Goal: Transaction & Acquisition: Obtain resource

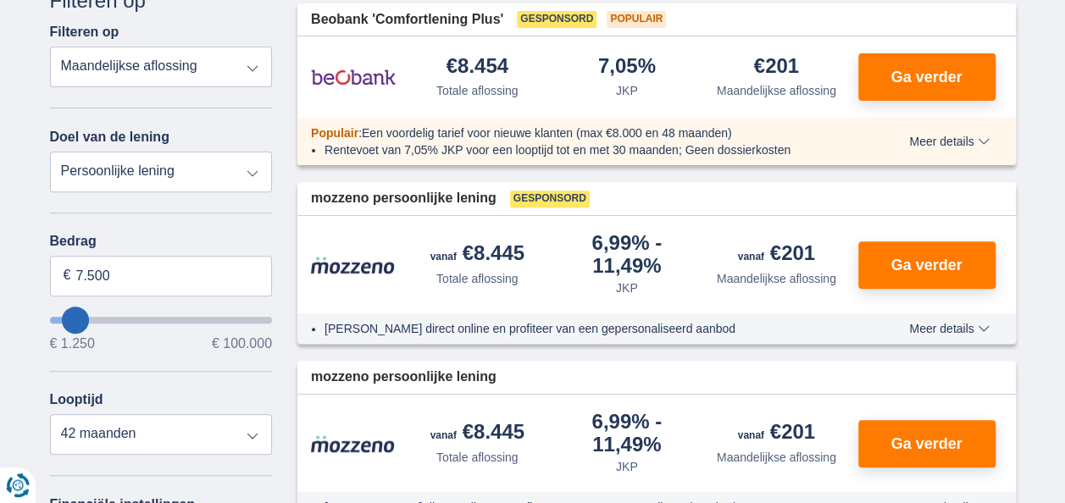
scroll to position [254, 0]
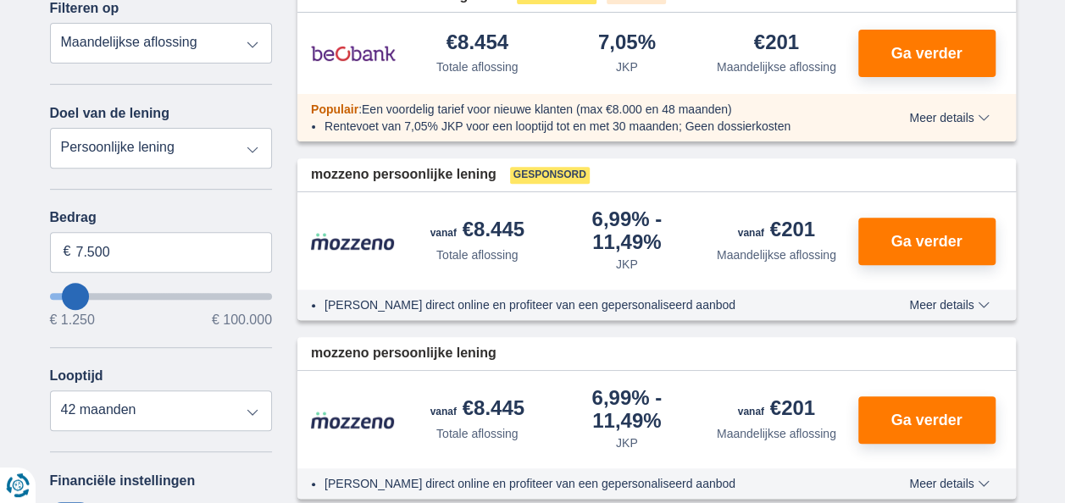
type input "7.250"
select select "42"
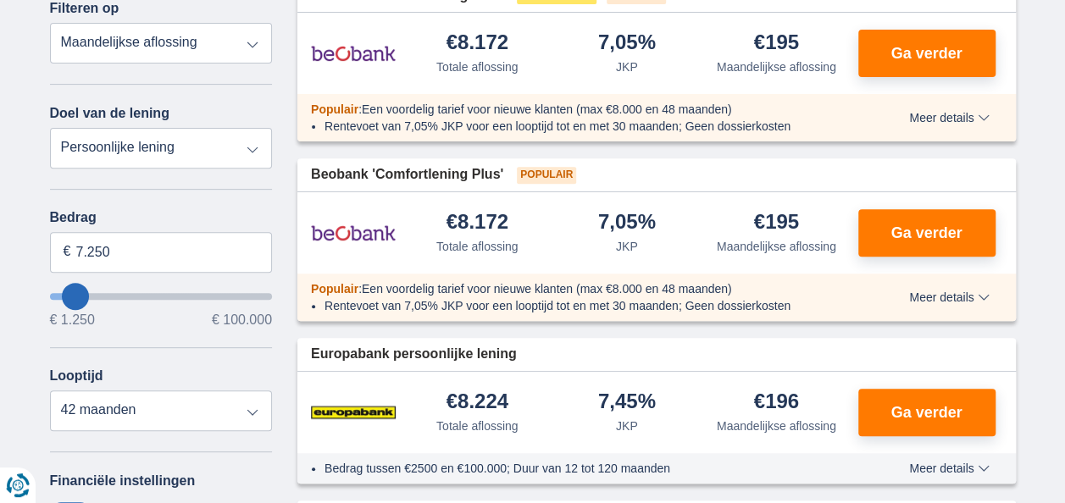
type input "9.250"
type input "8250"
type input "8.250"
select select "48"
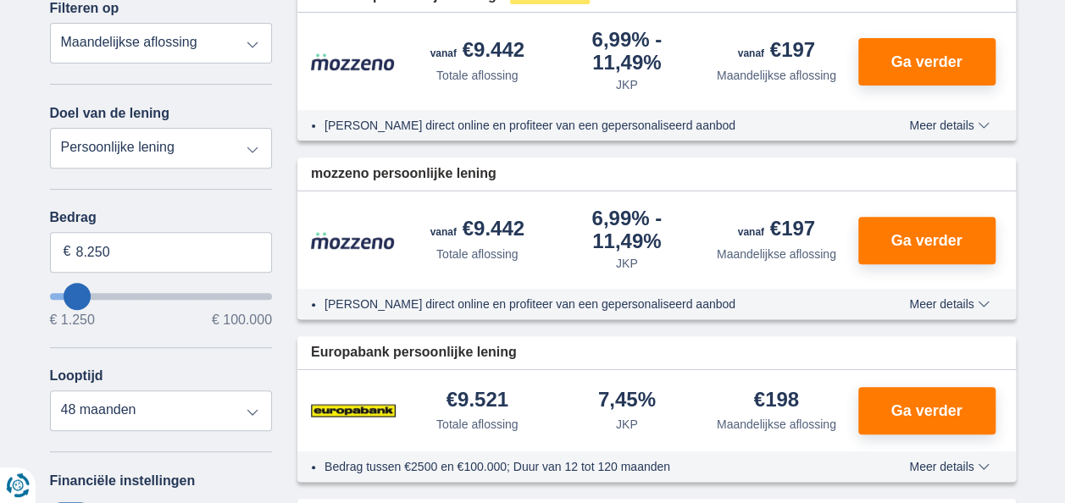
type input "7.250"
type input "7250"
select select "42"
type input "7250"
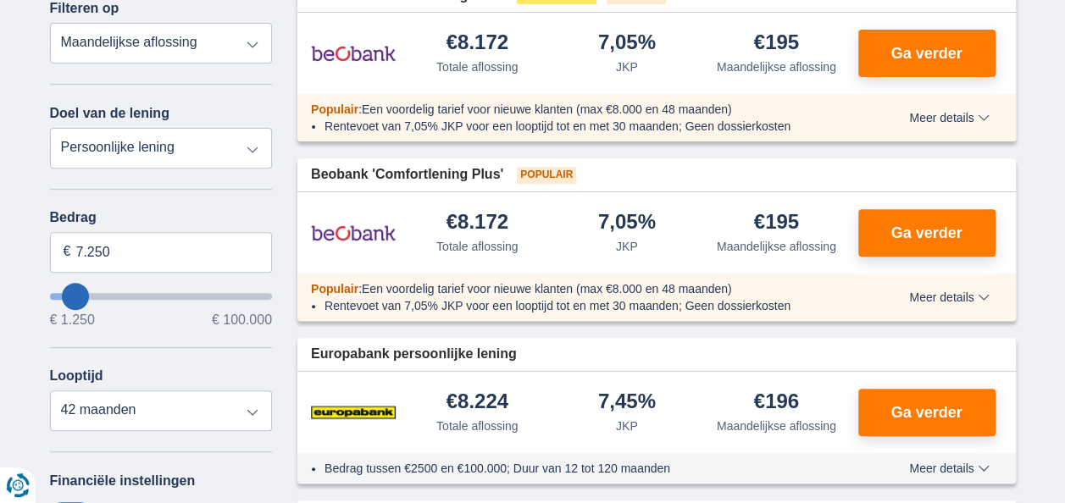
type input "1.250"
type input "1250"
select select "24"
type input "1250"
click at [54, 296] on input "wantToBorrow" at bounding box center [161, 296] width 223 height 7
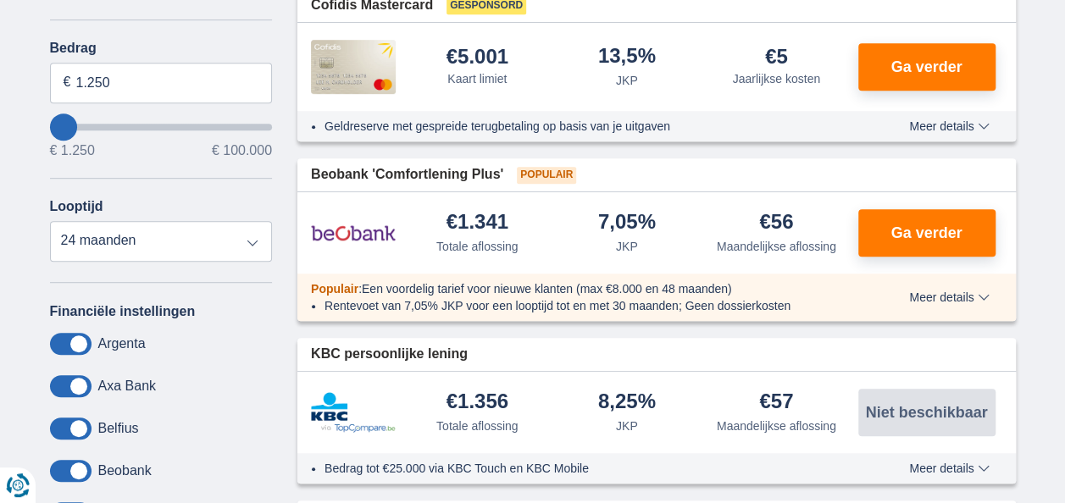
scroll to position [339, 0]
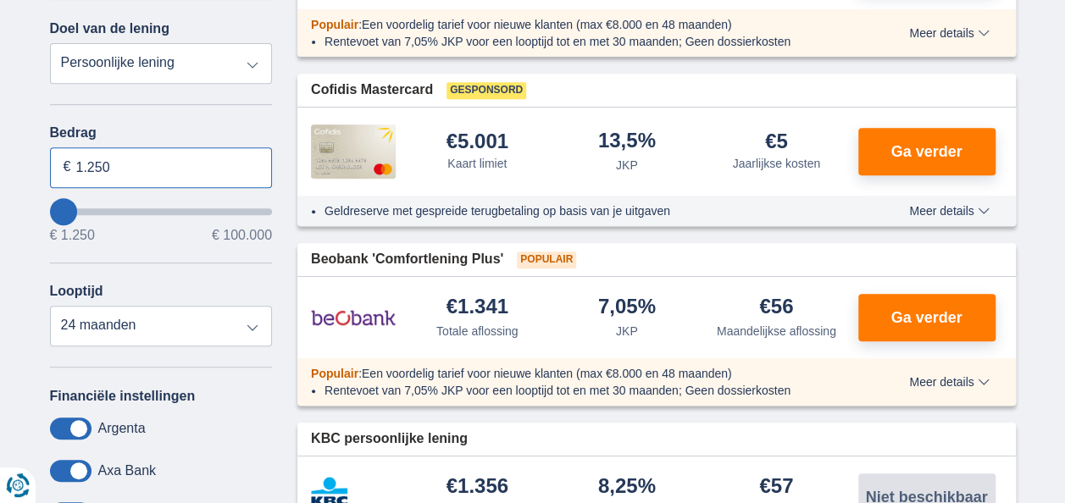
drag, startPoint x: 117, startPoint y: 163, endPoint x: 56, endPoint y: 174, distance: 62.0
click at [56, 174] on input "1.250" at bounding box center [161, 167] width 223 height 41
type input "4.000"
type input "4250"
click at [169, 122] on div "Annuleren Filters Filteren op Filteren op Totale aflossing JKP Maandelijkse afl…" at bounding box center [161, 268] width 223 height 780
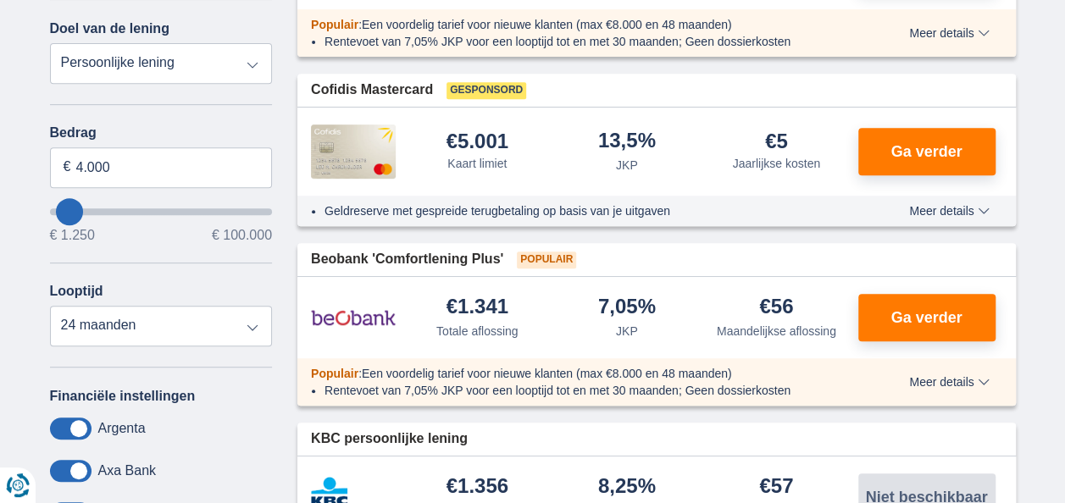
select select "36"
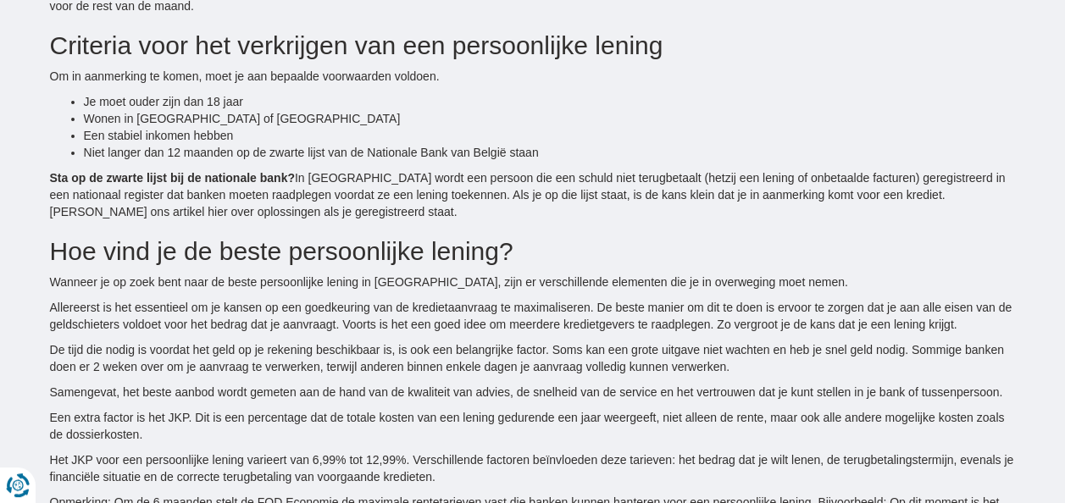
scroll to position [0, 0]
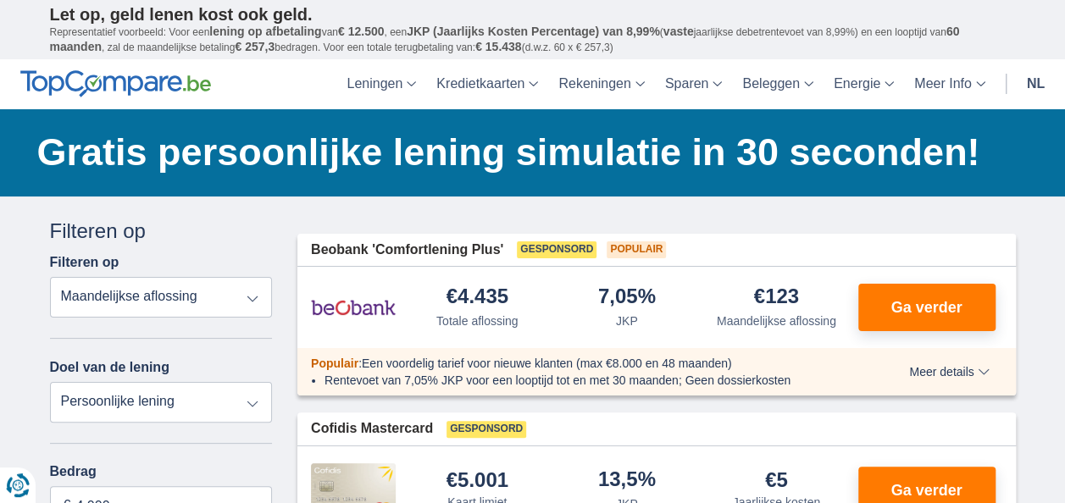
scroll to position [254, 0]
